Goal: Entertainment & Leisure: Browse casually

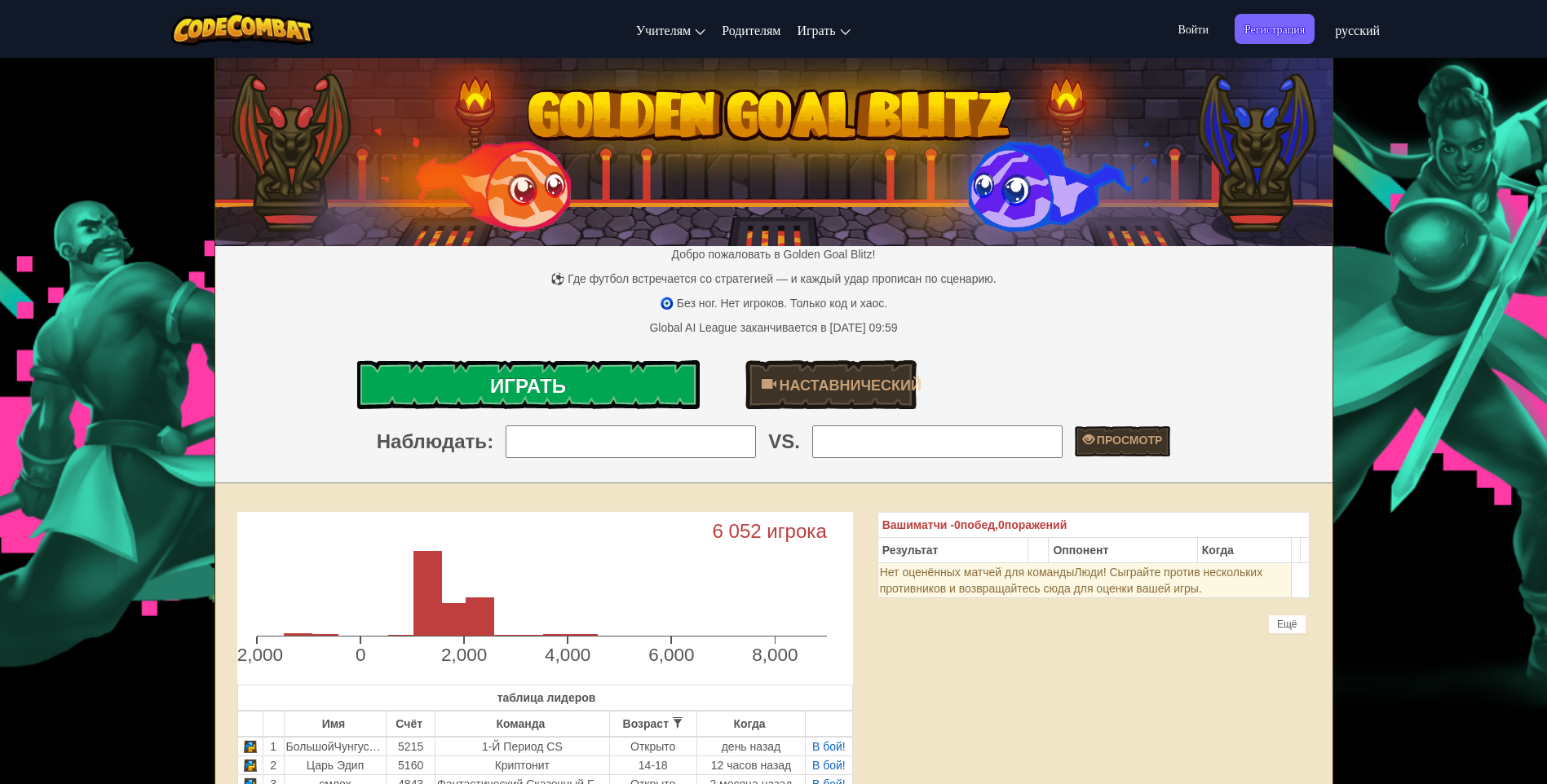
click at [603, 395] on link "Играть" at bounding box center [528, 385] width 342 height 49
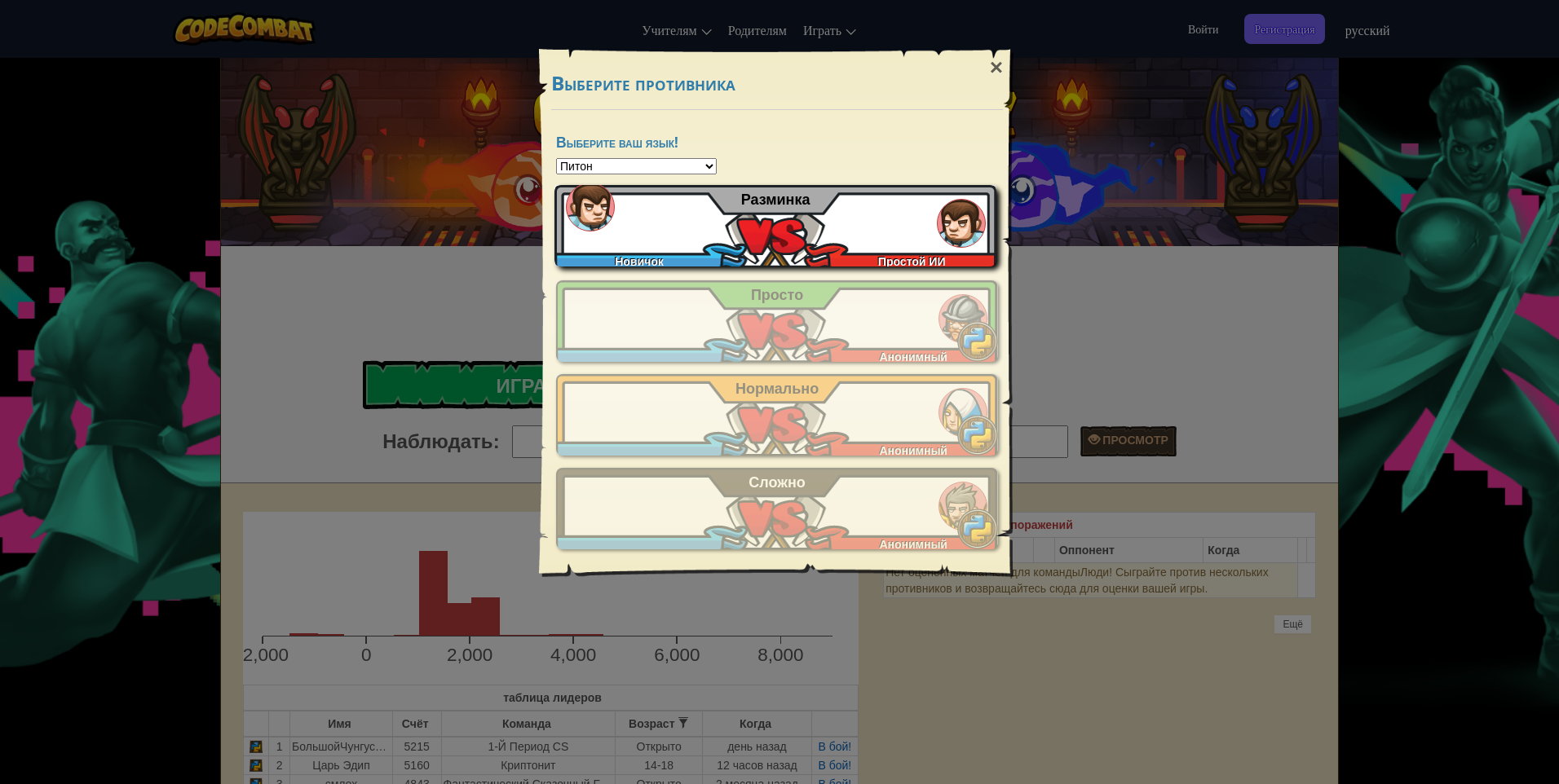
click at [639, 248] on div "Новичок Простой ИИ Разминка" at bounding box center [776, 225] width 442 height 82
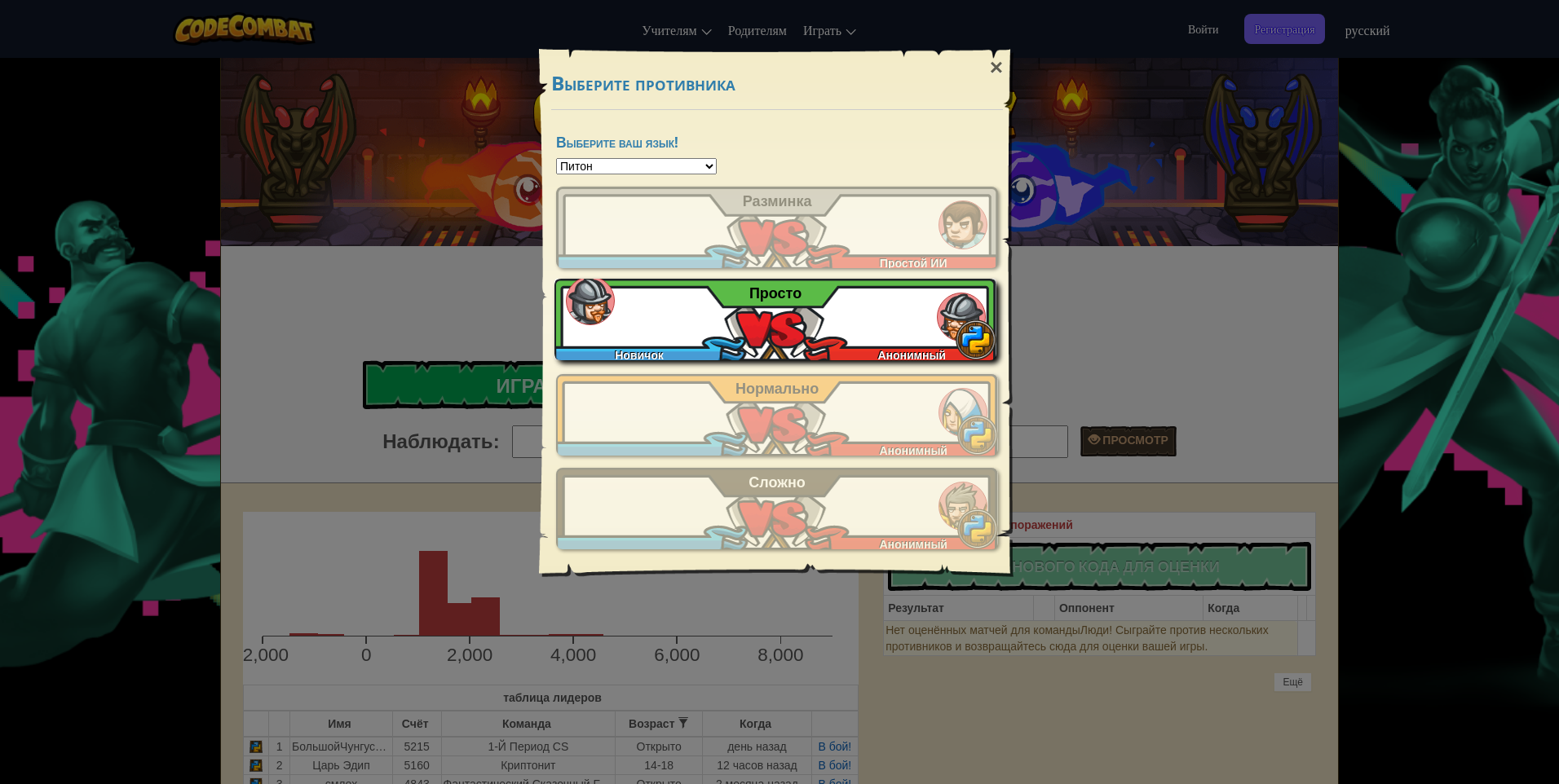
click at [802, 346] on div "Новичок Анонимный Просто" at bounding box center [776, 319] width 442 height 82
